Goal: Information Seeking & Learning: Check status

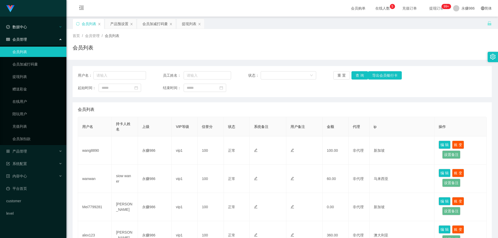
click at [40, 30] on div "数据中心" at bounding box center [33, 27] width 66 height 10
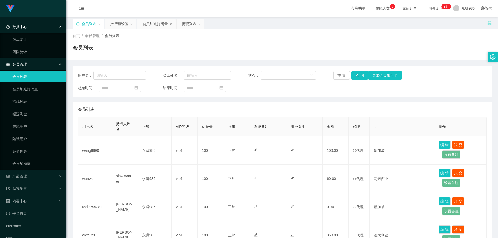
click at [32, 59] on div "会员管理" at bounding box center [33, 64] width 66 height 10
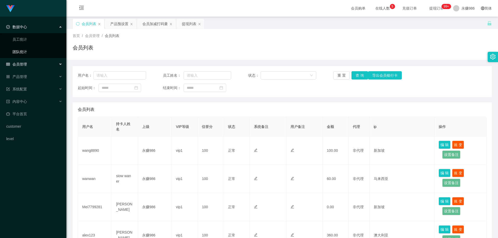
click at [32, 56] on link "团队统计" at bounding box center [37, 52] width 50 height 10
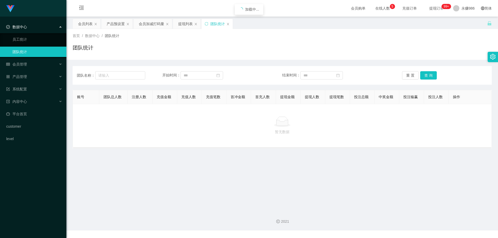
click at [32, 55] on link "团队统计" at bounding box center [37, 52] width 50 height 10
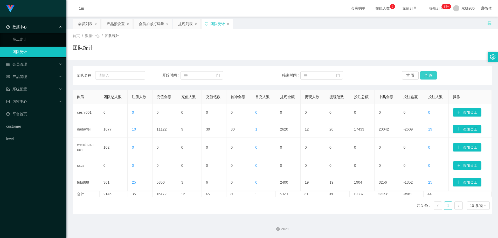
click at [430, 73] on button "查 询" at bounding box center [428, 75] width 17 height 8
click at [423, 71] on div "团队名称： 开始时间： 结束时间： 重 置 查 询" at bounding box center [282, 75] width 419 height 19
click at [423, 74] on button "查 询" at bounding box center [428, 75] width 17 height 8
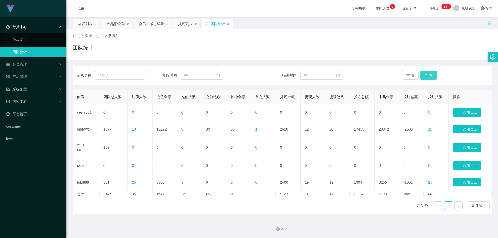
click at [427, 79] on button "查 询" at bounding box center [428, 75] width 17 height 8
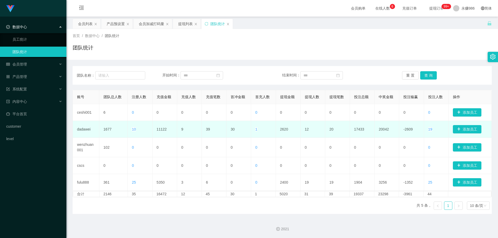
click at [164, 131] on td "11122" at bounding box center [164, 129] width 25 height 17
click at [164, 133] on td "11122" at bounding box center [164, 129] width 25 height 17
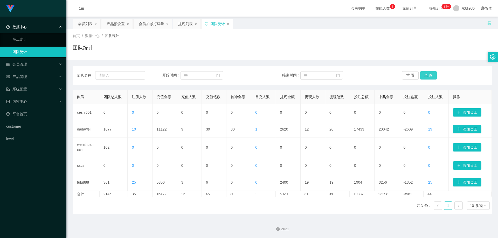
click at [428, 77] on button "查 询" at bounding box center [428, 75] width 17 height 8
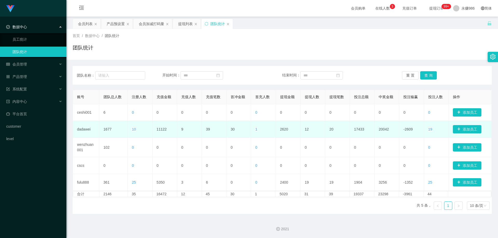
click at [134, 129] on span "10" at bounding box center [134, 129] width 4 height 4
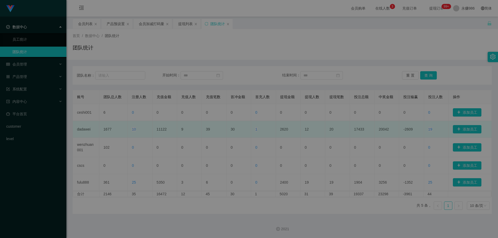
click at [134, 129] on td "2154" at bounding box center [146, 129] width 40 height 14
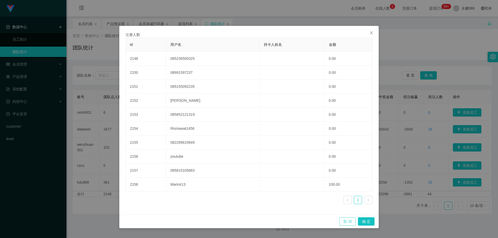
click at [342, 223] on button "取 消" at bounding box center [347, 222] width 17 height 8
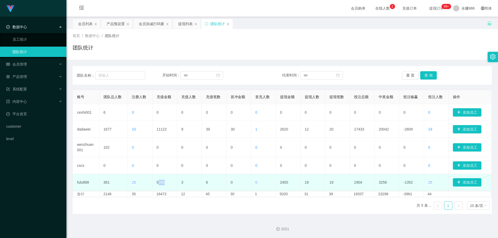
drag, startPoint x: 165, startPoint y: 183, endPoint x: 159, endPoint y: 182, distance: 6.3
click at [159, 182] on td "5350" at bounding box center [164, 182] width 25 height 17
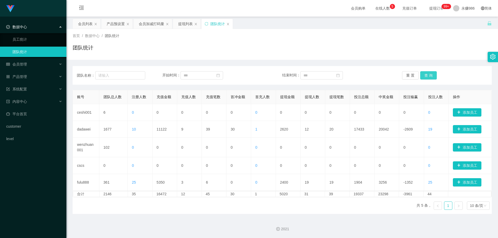
click at [428, 77] on button "查 询" at bounding box center [428, 75] width 17 height 8
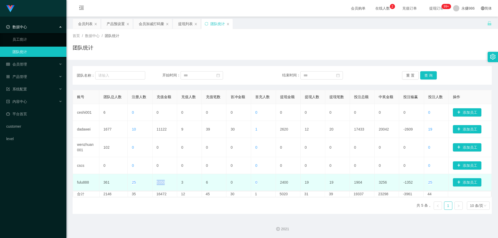
drag, startPoint x: 162, startPoint y: 186, endPoint x: 135, endPoint y: 184, distance: 26.7
click at [135, 184] on tr "fulu888 361 25 5350 3 6 0 0 2400 19 19 1904 3256 -1352 25 添加员工" at bounding box center [282, 182] width 419 height 17
click at [135, 184] on span "25" at bounding box center [134, 182] width 4 height 4
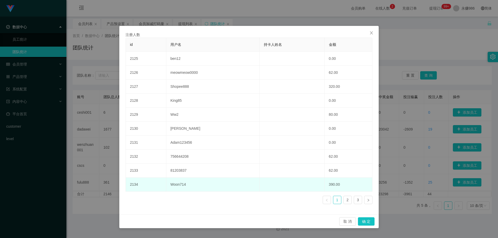
drag, startPoint x: 146, startPoint y: 182, endPoint x: 182, endPoint y: 188, distance: 36.4
click at [179, 187] on tr "2134 Woon714 390.00" at bounding box center [249, 185] width 247 height 14
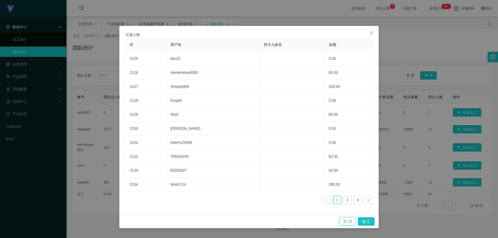
click at [349, 223] on button "取 消" at bounding box center [347, 222] width 17 height 8
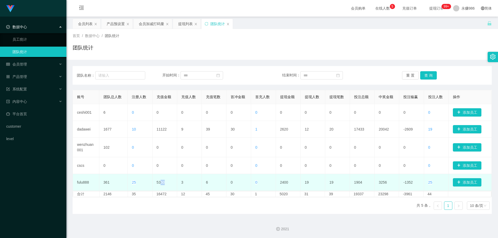
drag, startPoint x: 164, startPoint y: 183, endPoint x: 159, endPoint y: 182, distance: 4.5
click at [159, 182] on td "5350" at bounding box center [164, 182] width 25 height 17
drag, startPoint x: 155, startPoint y: 182, endPoint x: 168, endPoint y: 182, distance: 13.2
click at [168, 182] on td "5350" at bounding box center [164, 182] width 25 height 17
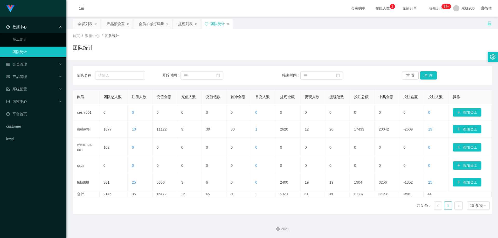
click at [24, 31] on div "数据中心" at bounding box center [33, 27] width 66 height 10
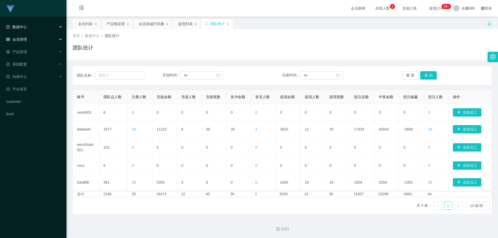
click at [34, 42] on div "会员管理" at bounding box center [33, 39] width 66 height 10
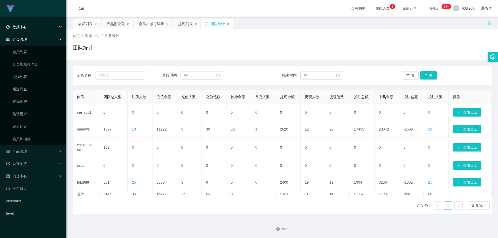
click at [34, 37] on div "会员管理" at bounding box center [33, 39] width 66 height 10
